Goal: Task Accomplishment & Management: Manage account settings

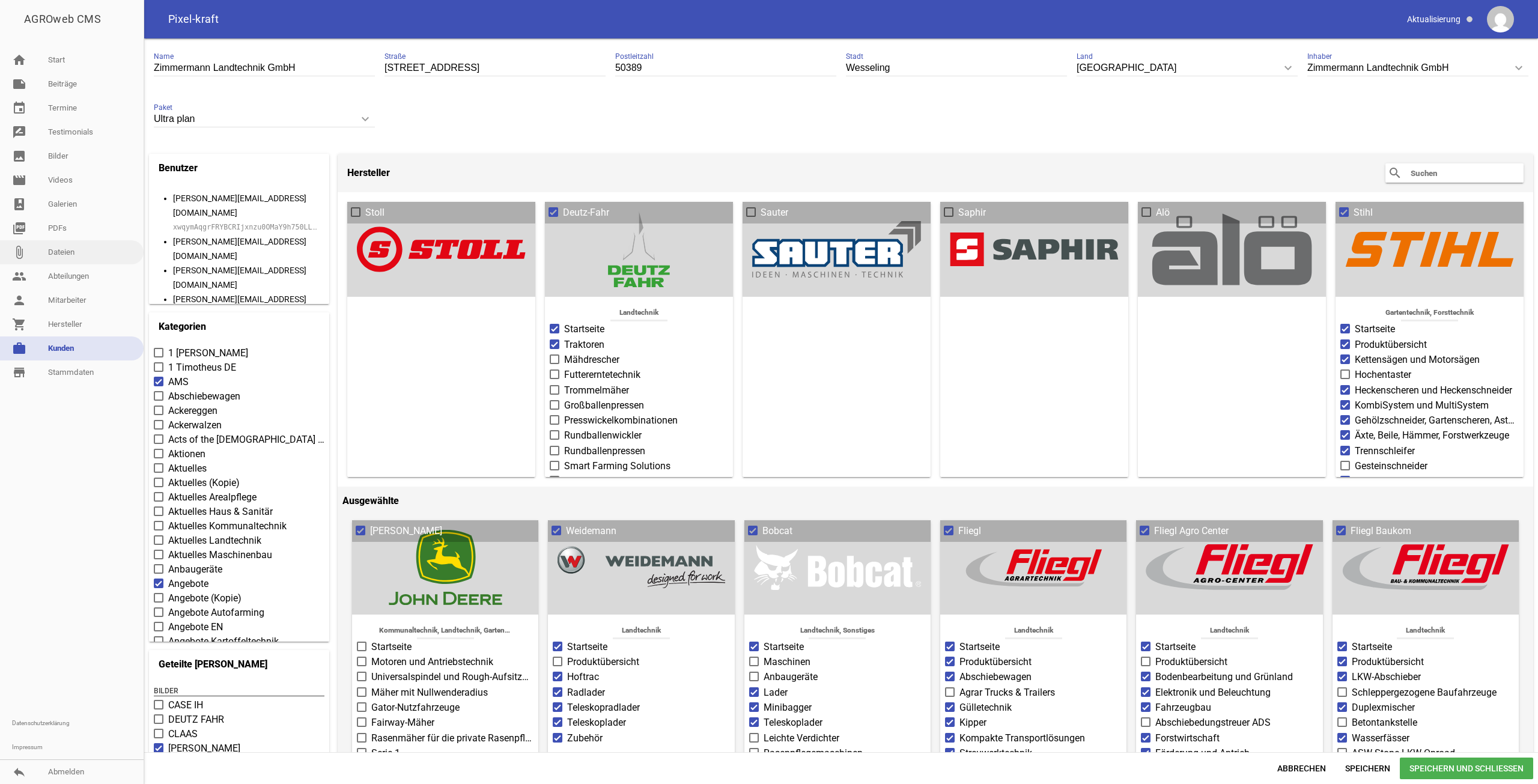
scroll to position [490, 0]
click at [74, 66] on link "home Start" at bounding box center [72, 60] width 143 height 24
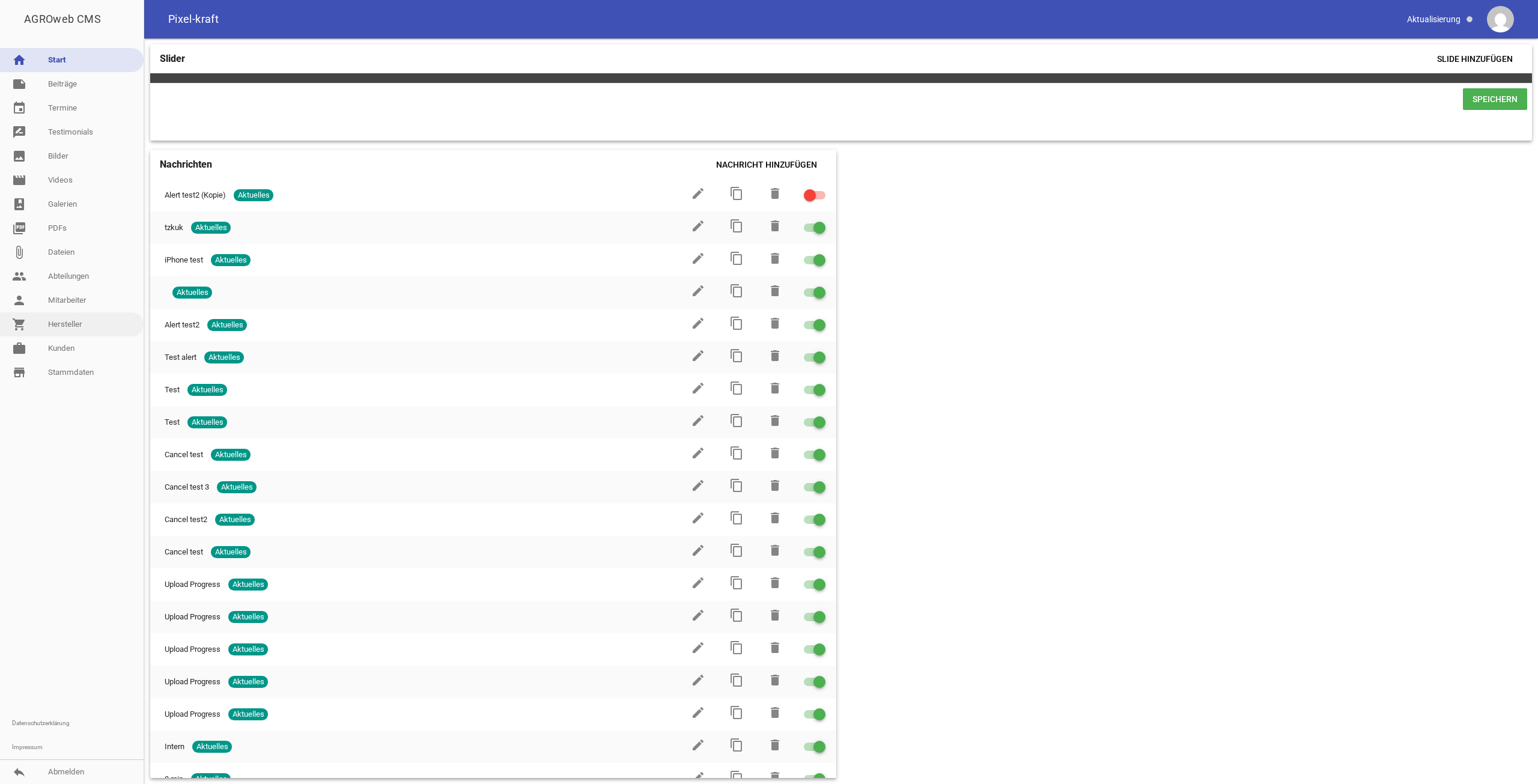
click at [67, 333] on link "shopping_cart Hersteller" at bounding box center [72, 324] width 143 height 24
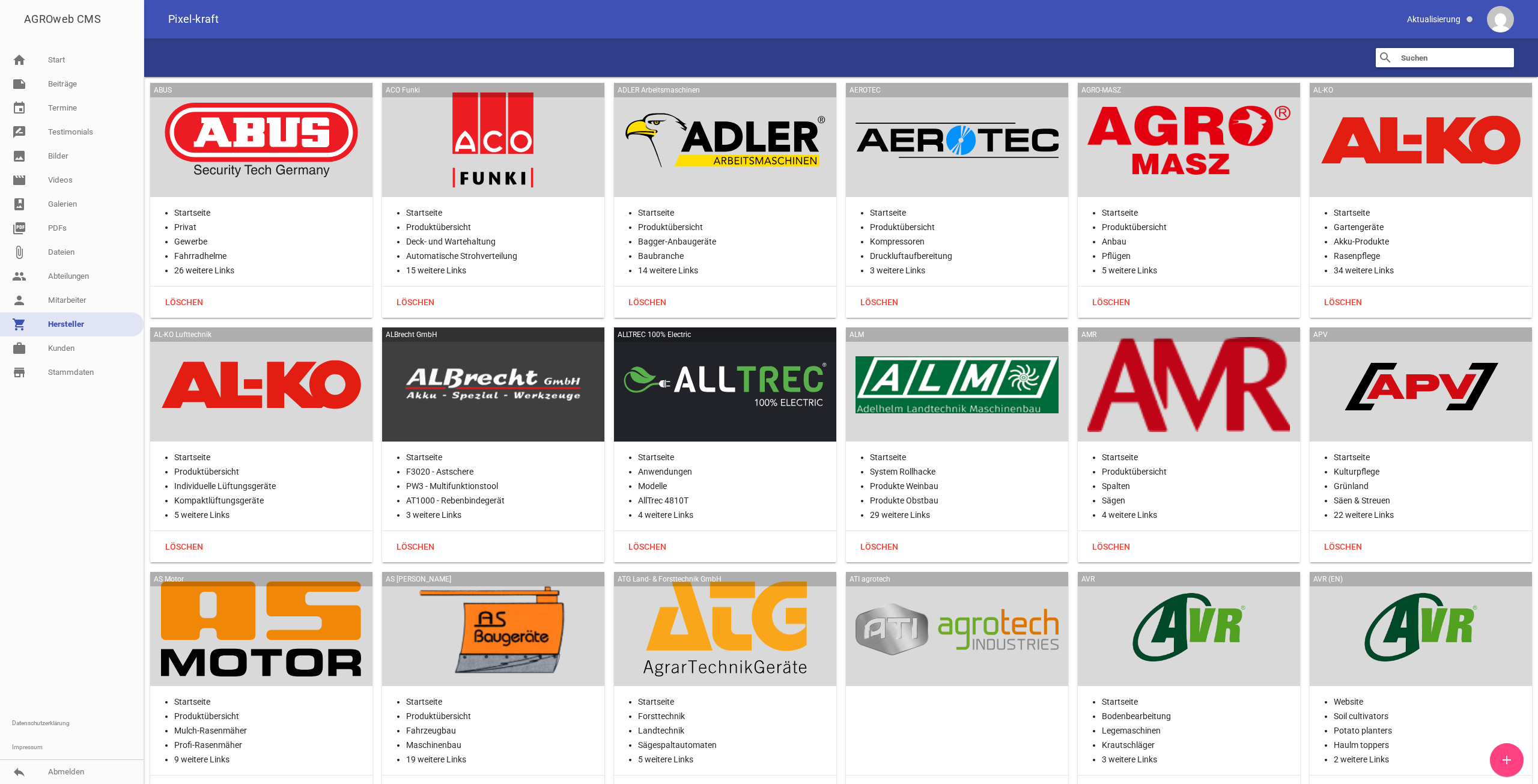
click at [59, 348] on link "work [PERSON_NAME]" at bounding box center [72, 348] width 143 height 24
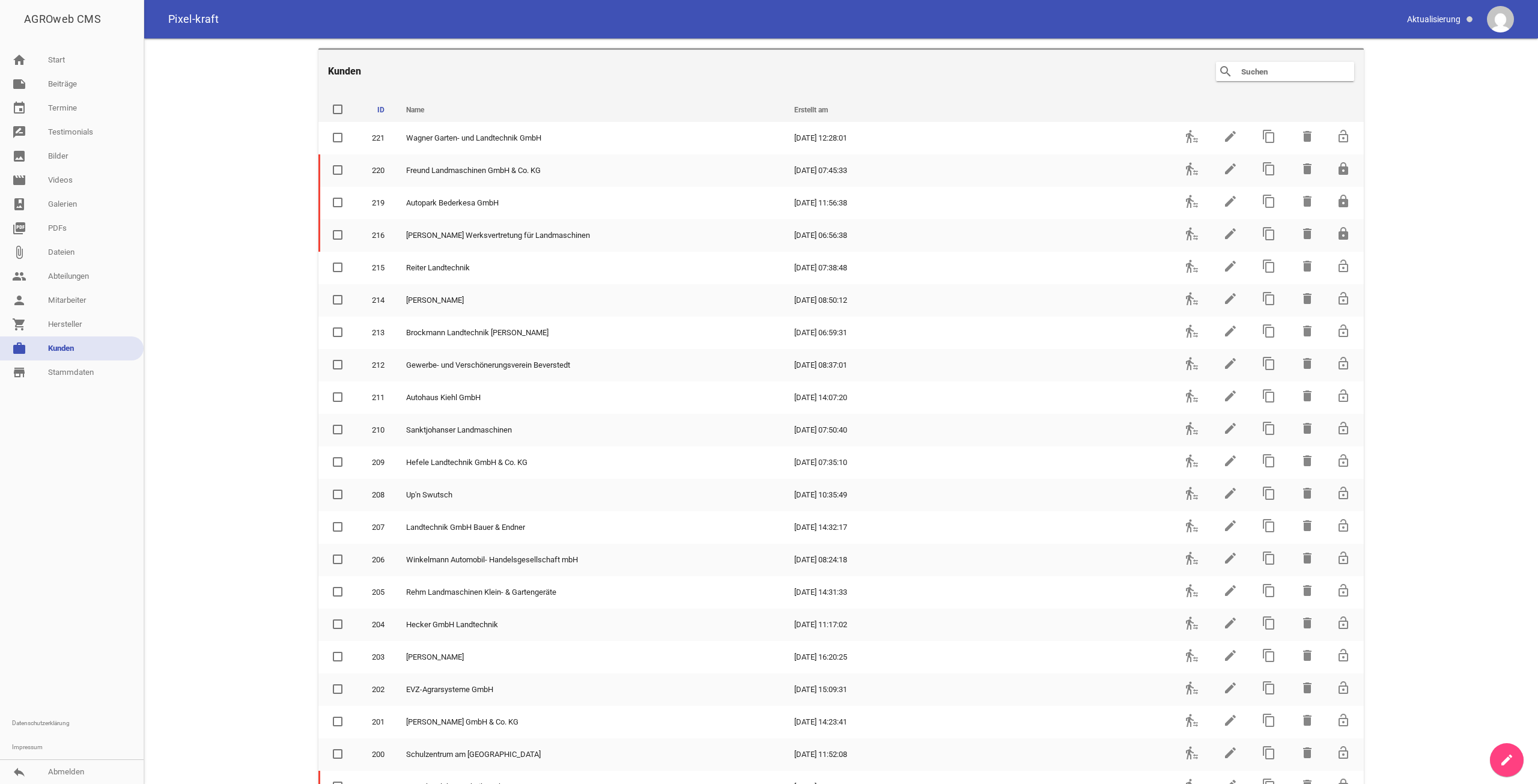
click at [1304, 74] on input "text" at bounding box center [1288, 72] width 96 height 14
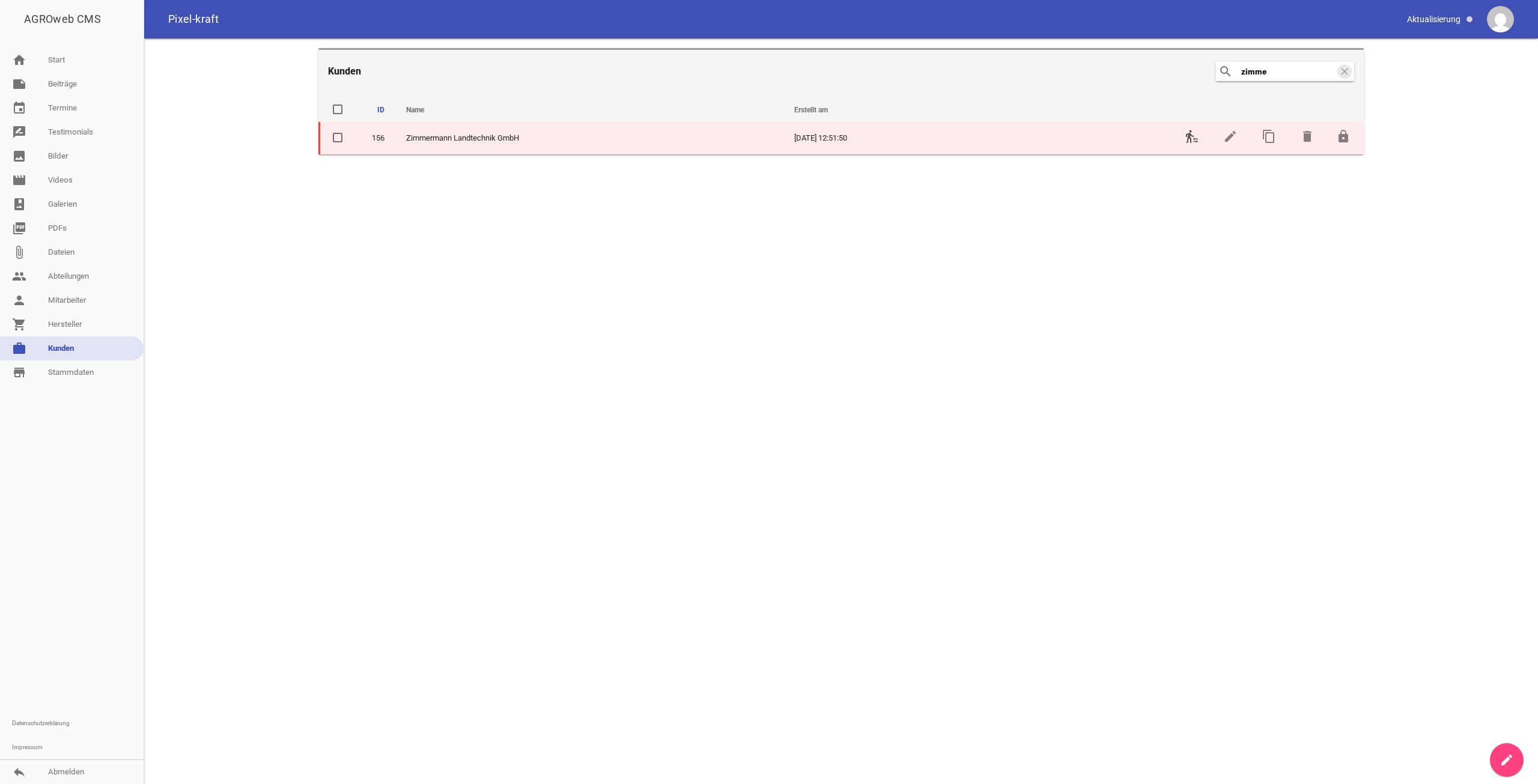
type input "zimme"
click at [1187, 134] on icon "transfer_within_a_station" at bounding box center [1192, 136] width 14 height 14
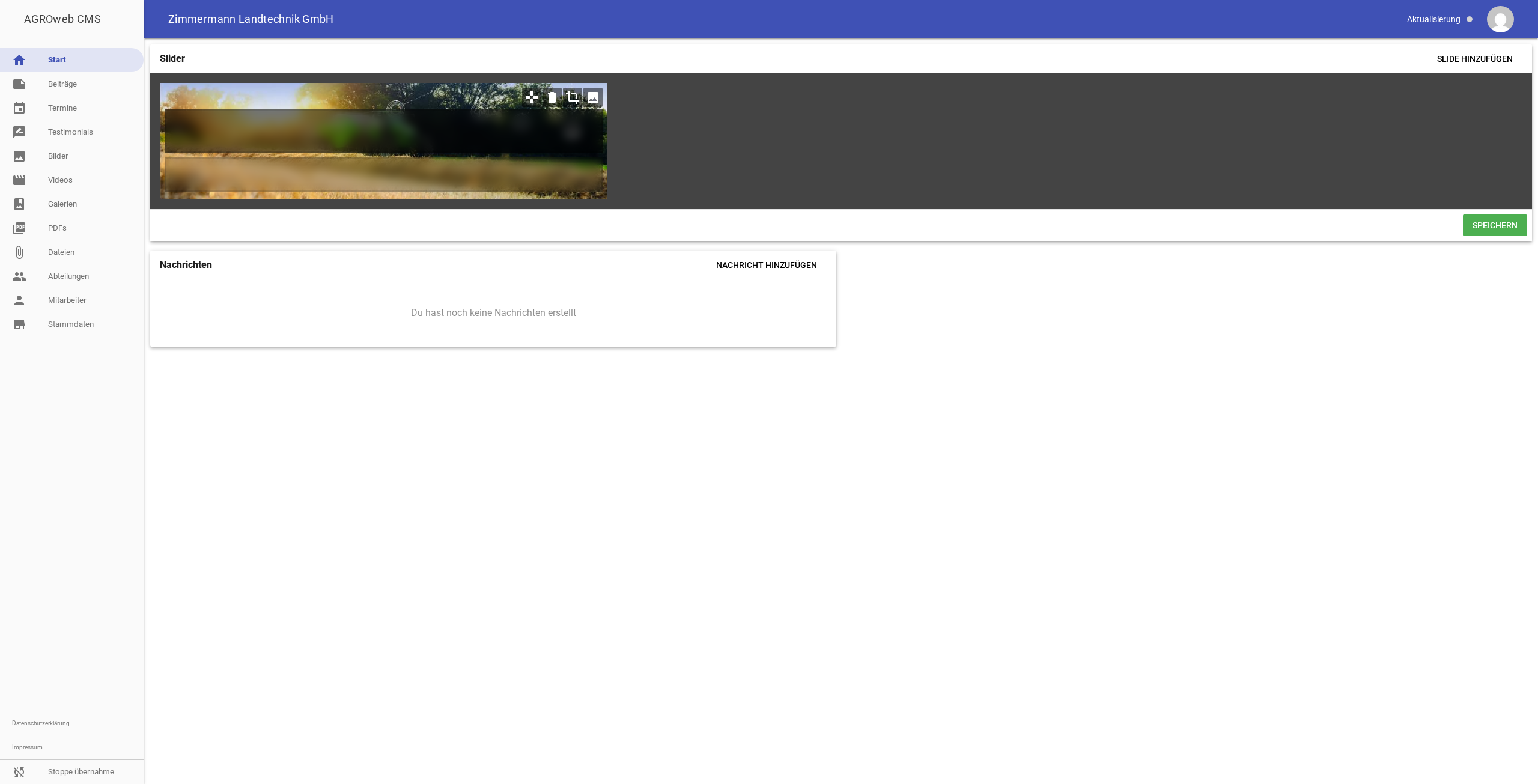
click at [508, 139] on h1 at bounding box center [384, 131] width 438 height 43
click at [313, 137] on h1 at bounding box center [384, 131] width 438 height 43
paste h1
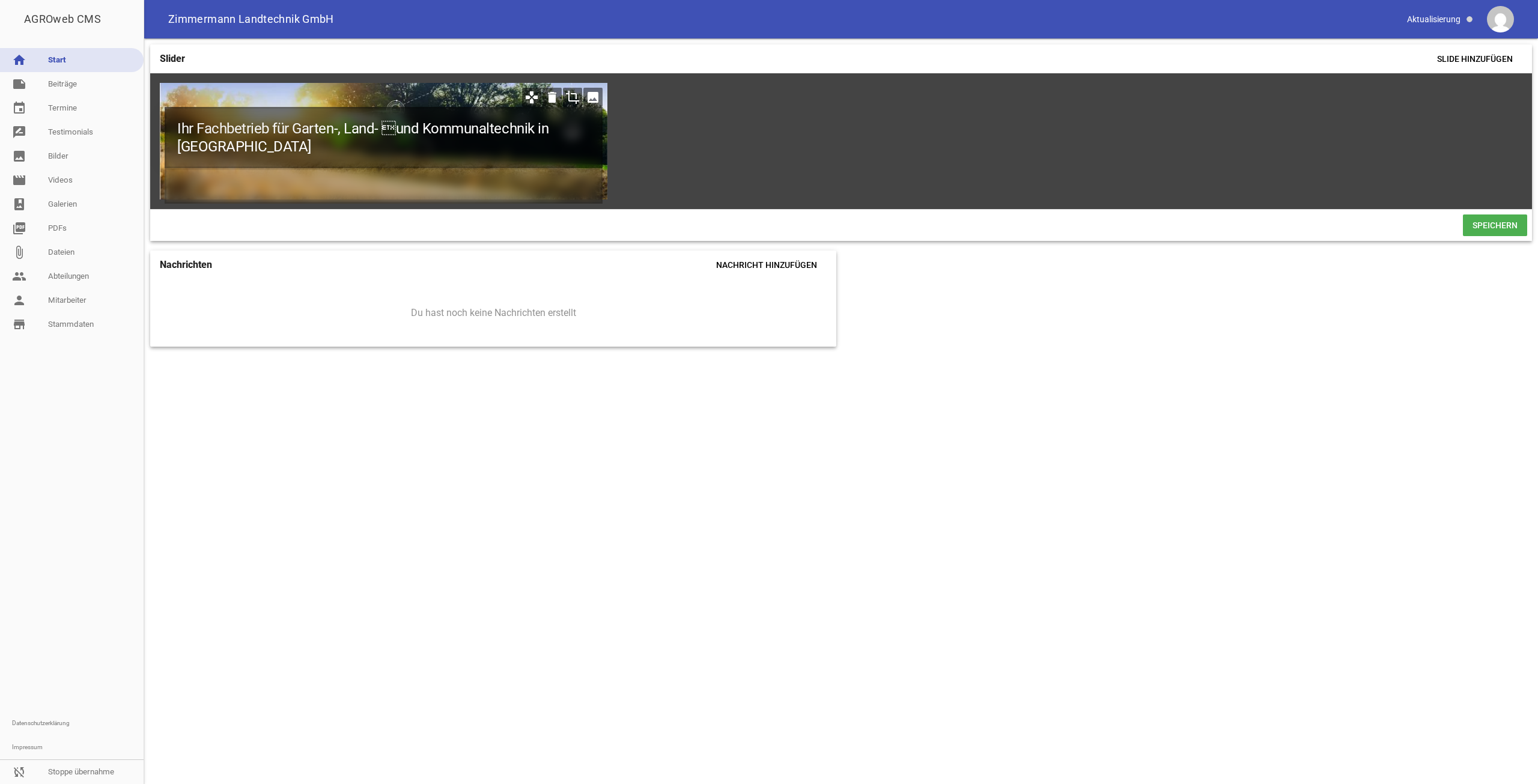
click at [384, 124] on h1 "Ihr Fachbetrieb für Garten-, Land- und Kommunaltechnik in [GEOGRAPHIC_DATA]" at bounding box center [384, 137] width 438 height 61
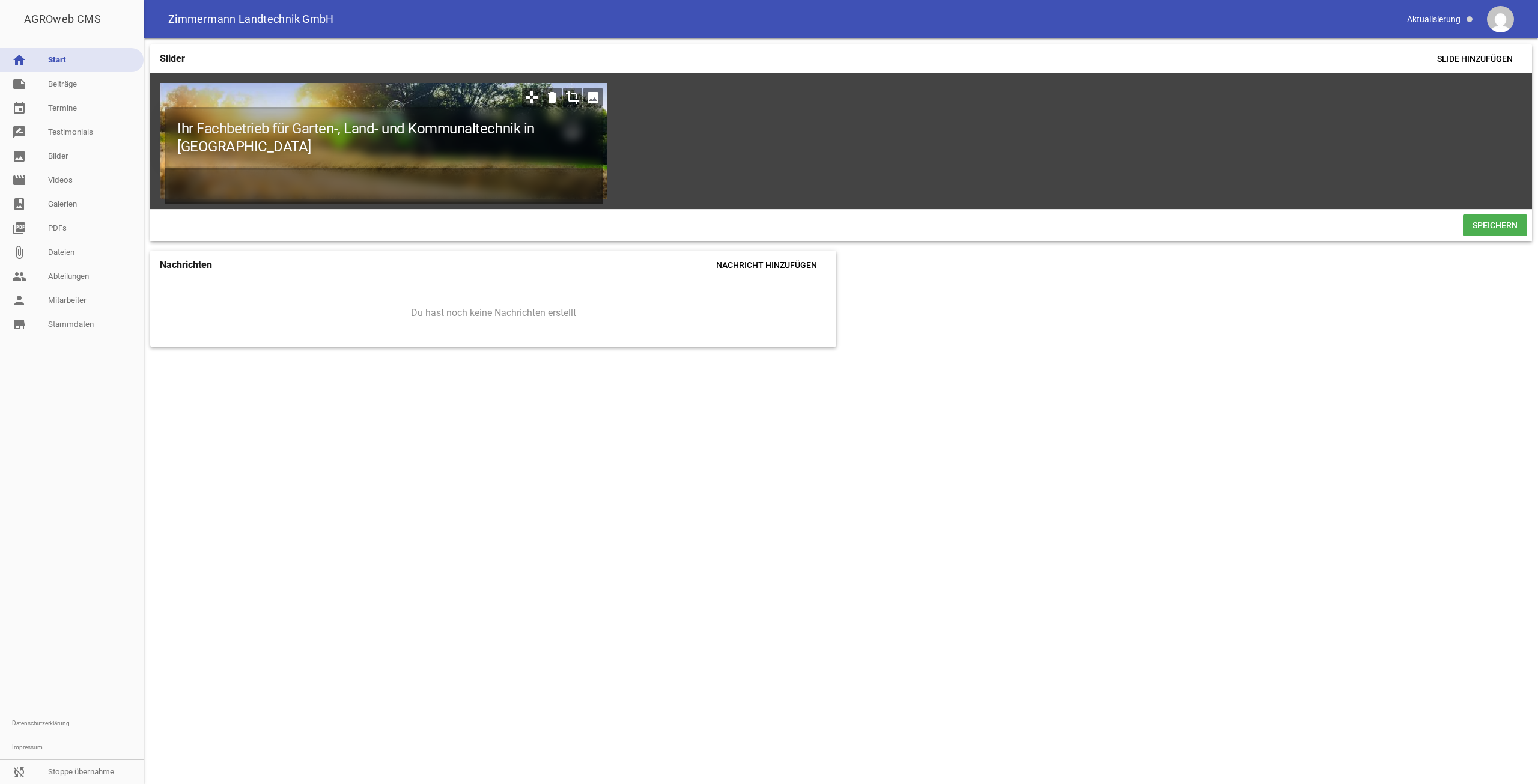
click at [405, 188] on h2 at bounding box center [384, 186] width 438 height 36
paste h2
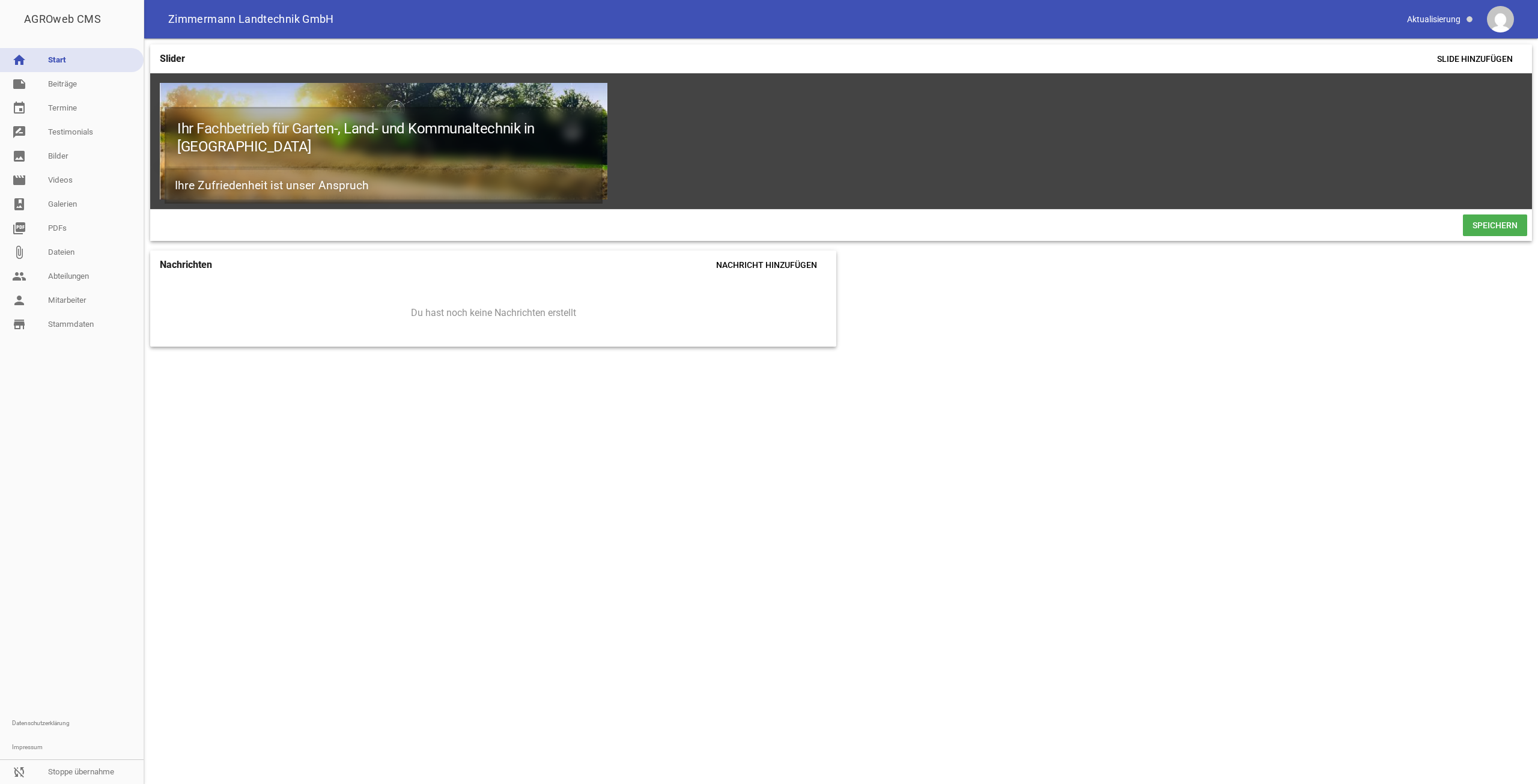
click at [1481, 230] on span "Speichern" at bounding box center [1495, 225] width 64 height 22
